Goal: Task Accomplishment & Management: Complete application form

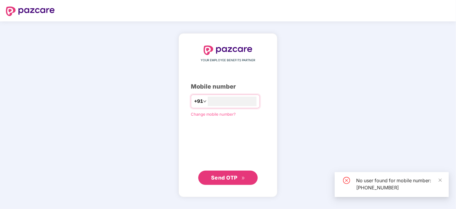
type input "*"
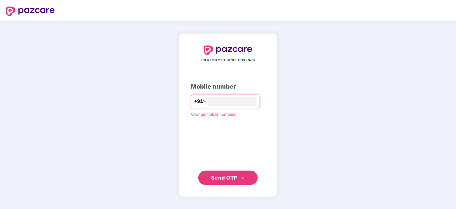
type input "**********"
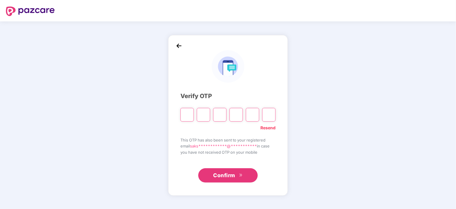
type input "*"
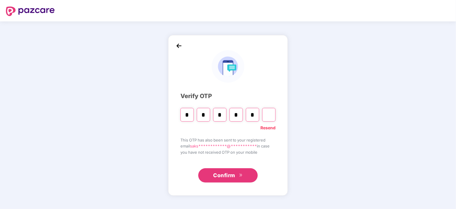
type input "*"
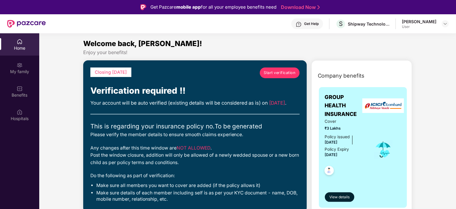
click at [290, 72] on span "Start verification" at bounding box center [280, 73] width 32 height 6
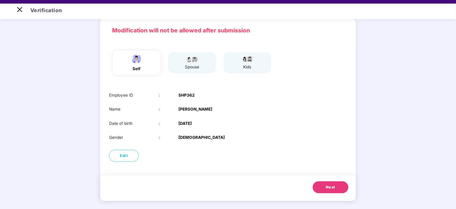
scroll to position [14, 0]
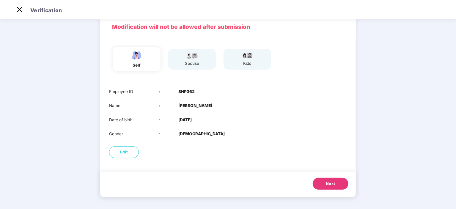
click at [326, 182] on span "Next" at bounding box center [331, 184] width 10 height 6
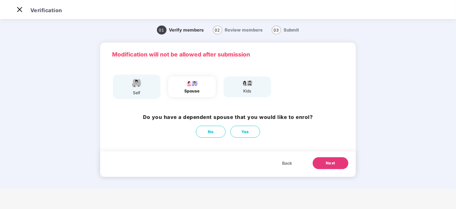
scroll to position [0, 0]
click at [215, 131] on button "No" at bounding box center [211, 132] width 30 height 12
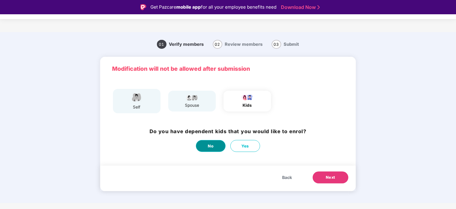
click at [211, 146] on span "No" at bounding box center [211, 146] width 6 height 6
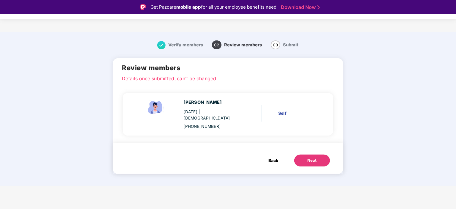
scroll to position [14, 0]
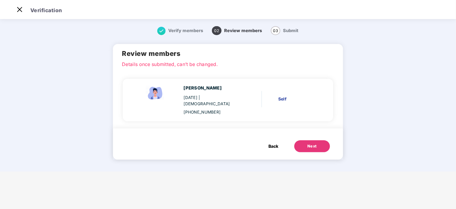
click at [316, 140] on button "Next" at bounding box center [312, 146] width 36 height 12
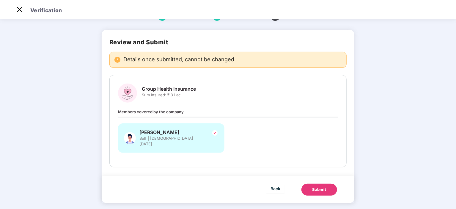
click at [314, 188] on button "Submit" at bounding box center [319, 190] width 36 height 12
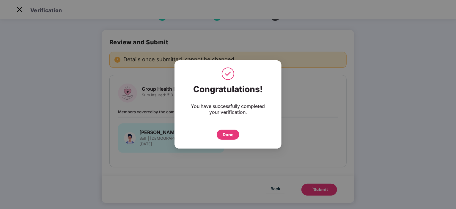
click at [233, 135] on div "Done" at bounding box center [228, 135] width 23 height 10
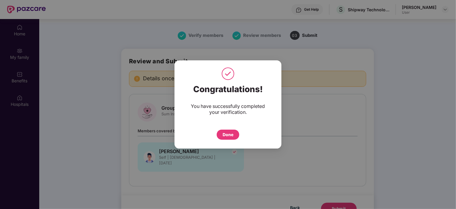
scroll to position [33, 0]
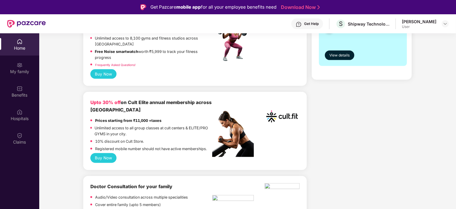
scroll to position [187, 0]
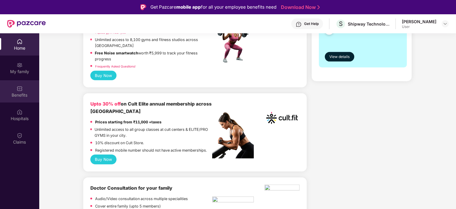
click at [32, 87] on div "Benefits" at bounding box center [19, 91] width 39 height 22
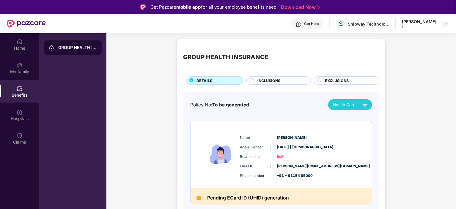
scroll to position [33, 0]
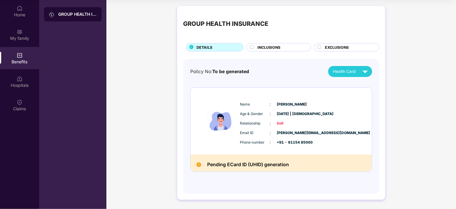
click at [283, 49] on div "INCLUSIONS" at bounding box center [280, 48] width 53 height 7
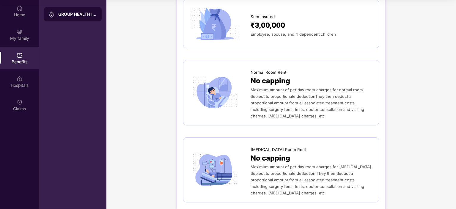
scroll to position [0, 0]
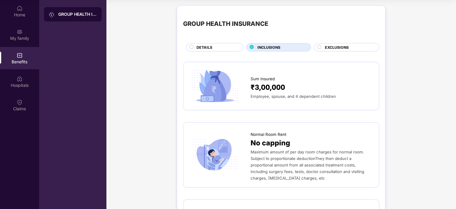
click at [208, 45] on span "DETAILS" at bounding box center [204, 48] width 16 height 6
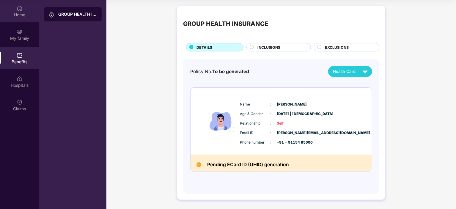
click at [23, 10] on div "Home" at bounding box center [19, 11] width 39 height 22
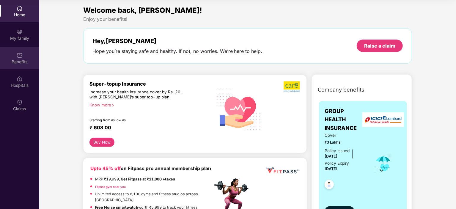
click at [18, 60] on div "Benefits" at bounding box center [19, 62] width 39 height 6
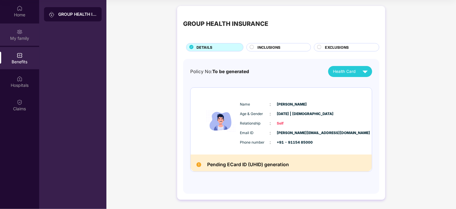
click at [23, 45] on div "My family" at bounding box center [19, 34] width 39 height 22
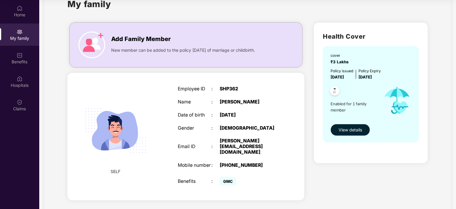
scroll to position [29, 0]
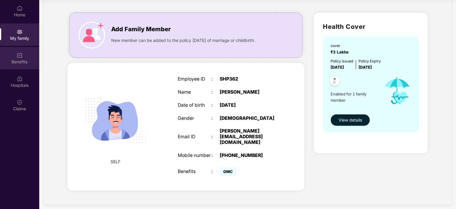
click at [5, 56] on div "Benefits" at bounding box center [19, 58] width 39 height 22
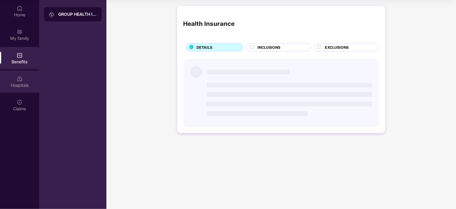
click at [23, 77] on div "Hospitals" at bounding box center [19, 81] width 39 height 22
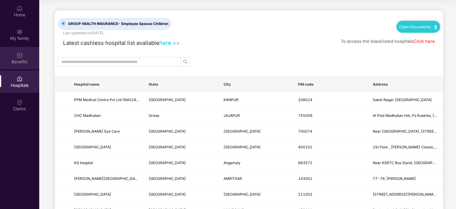
click at [24, 62] on div "Benefits" at bounding box center [19, 62] width 39 height 6
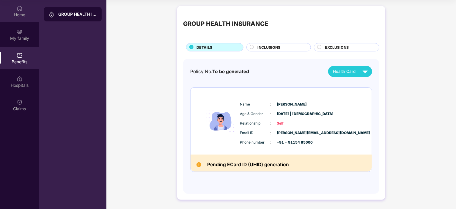
click at [11, 21] on div "Home" at bounding box center [19, 11] width 39 height 22
